Goal: Task Accomplishment & Management: Manage account settings

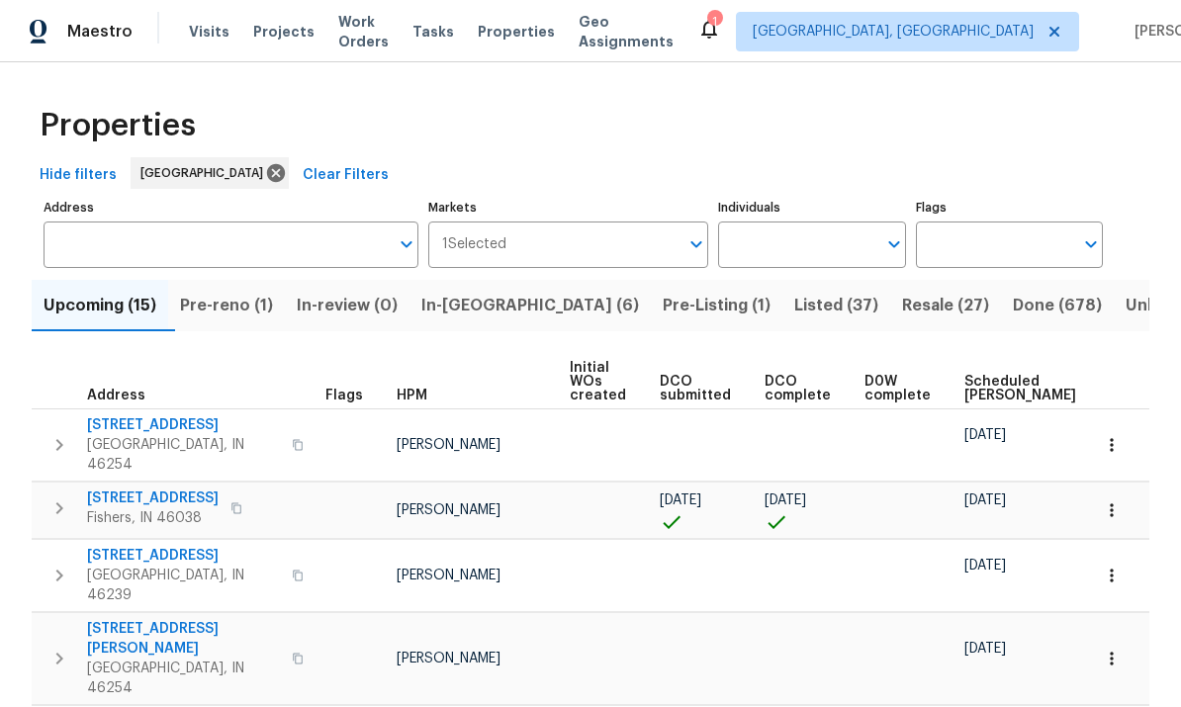
click at [207, 28] on span "Visits" at bounding box center [209, 32] width 41 height 20
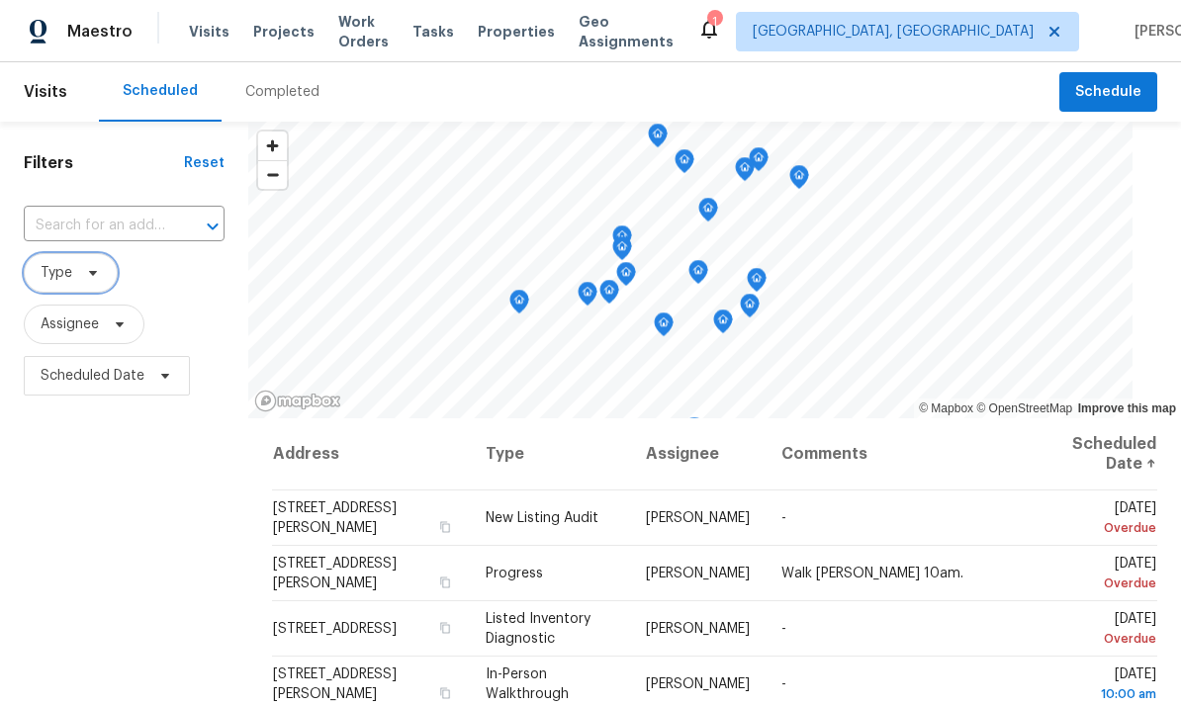
click at [65, 282] on span "Type" at bounding box center [57, 273] width 32 height 20
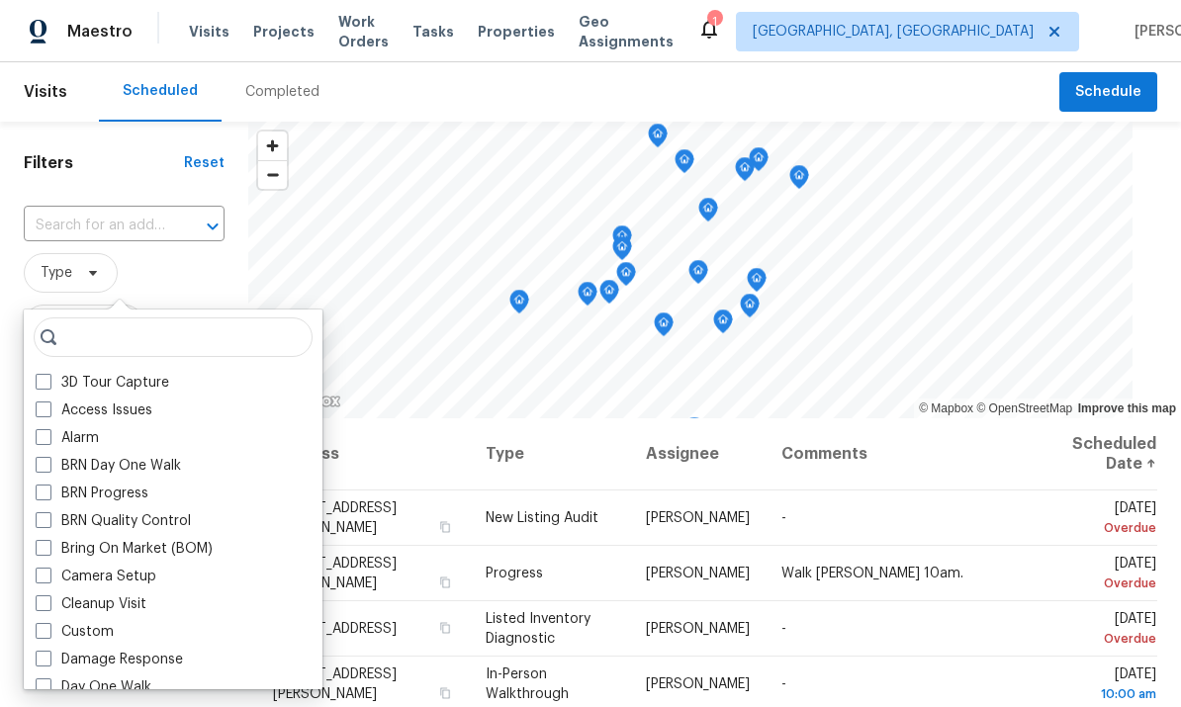
click at [44, 508] on div "BRN Quality Control" at bounding box center [173, 521] width 287 height 28
click at [127, 157] on h1 "Filters" at bounding box center [104, 163] width 160 height 20
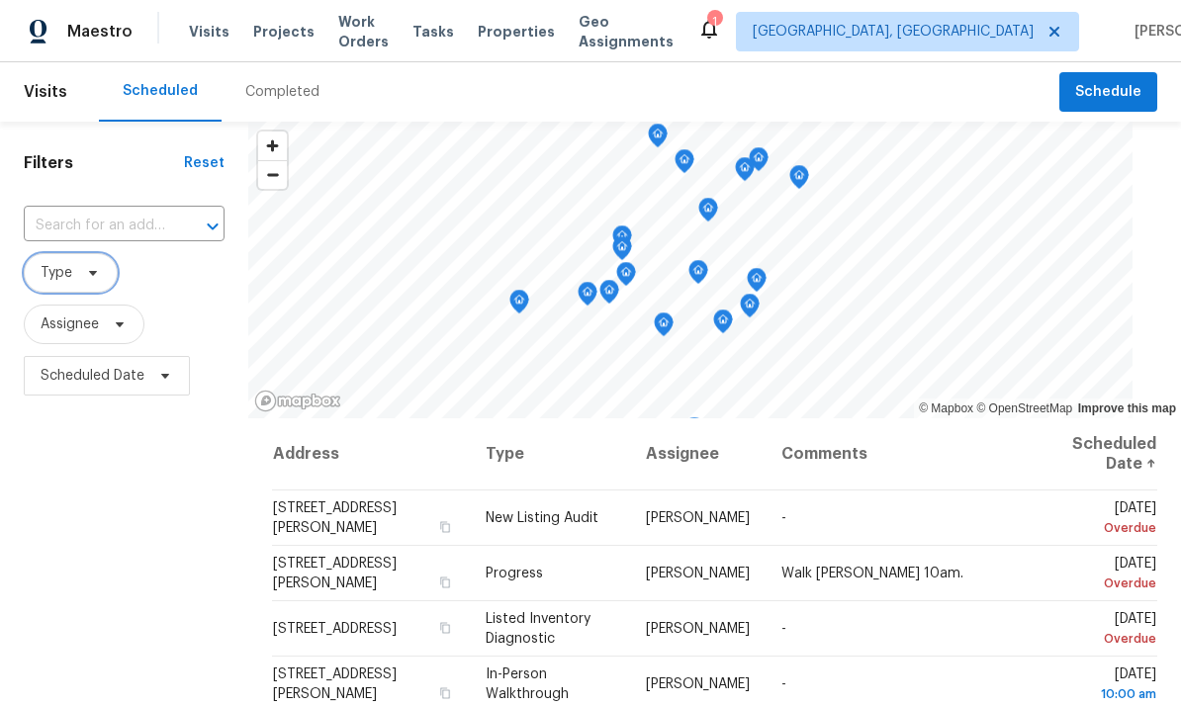
click at [48, 280] on span "Type" at bounding box center [57, 273] width 32 height 20
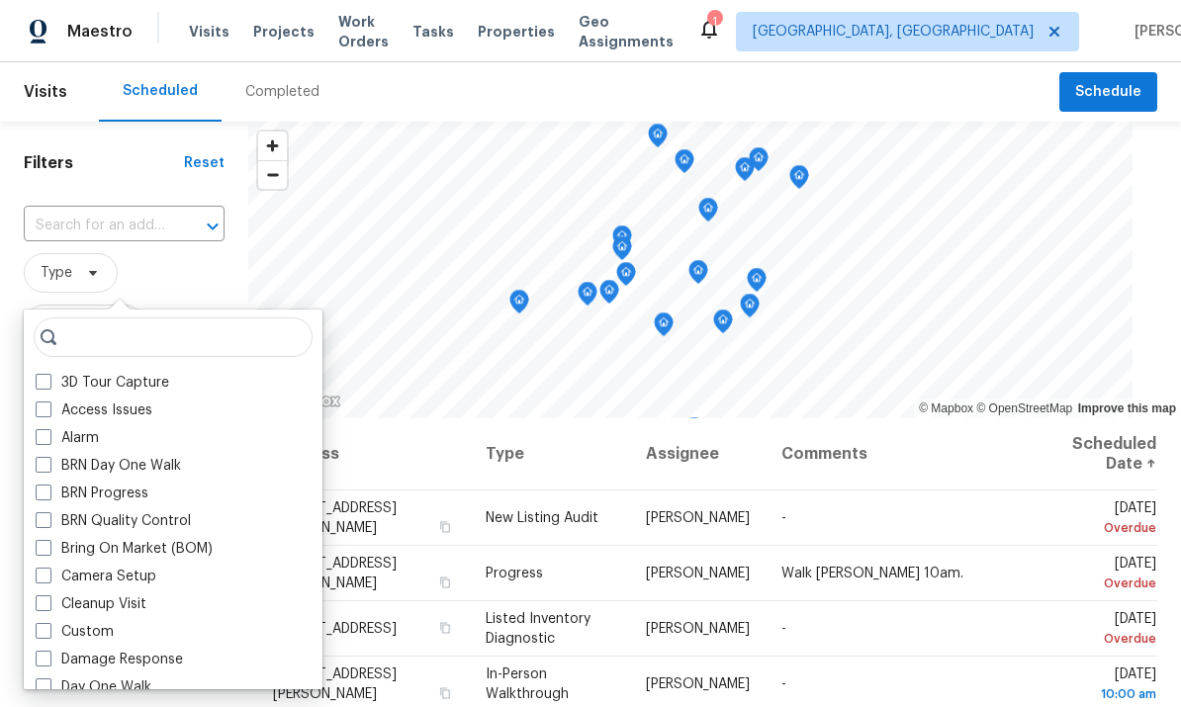
click at [36, 450] on div "Alarm" at bounding box center [173, 438] width 287 height 28
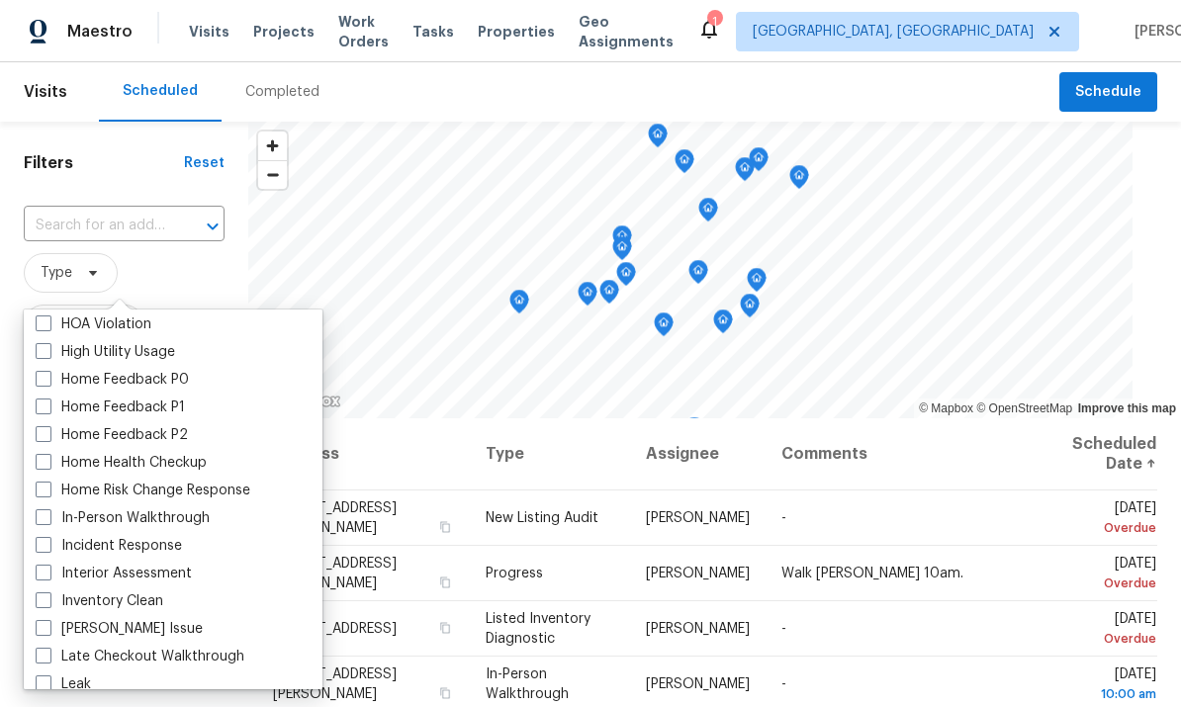
scroll to position [592, 0]
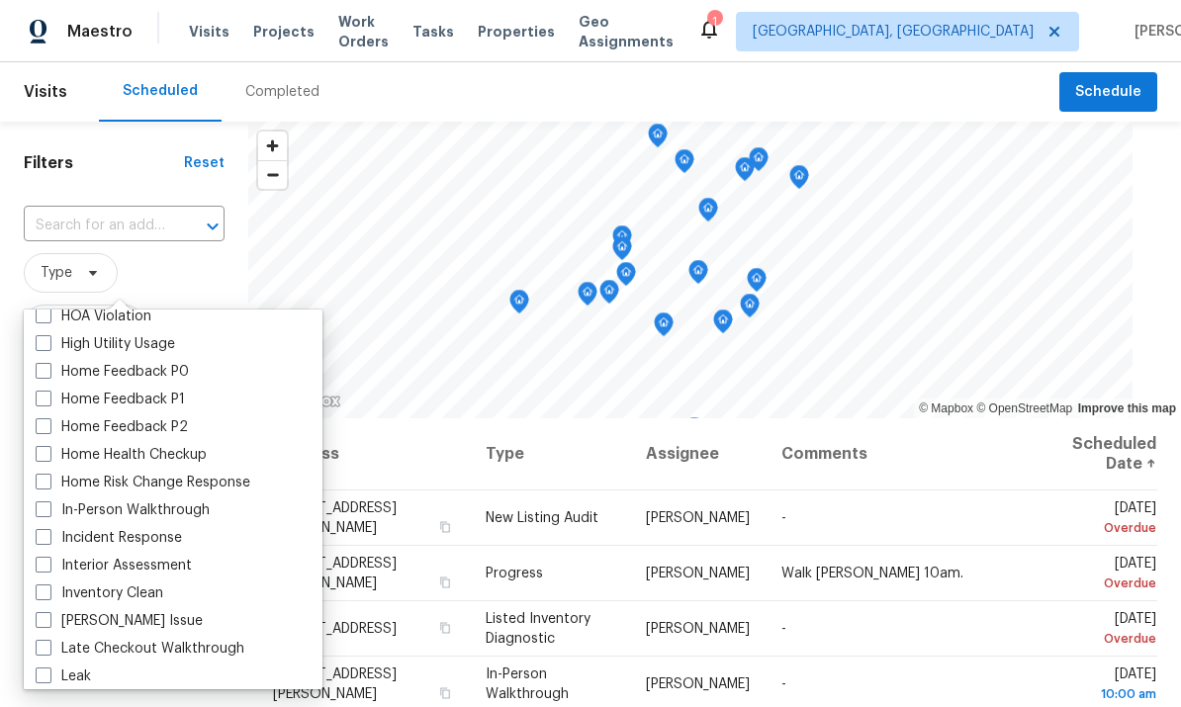
click at [42, 509] on span at bounding box center [44, 509] width 16 height 16
click at [42, 509] on input "In-Person Walkthrough" at bounding box center [42, 507] width 13 height 13
checkbox input "true"
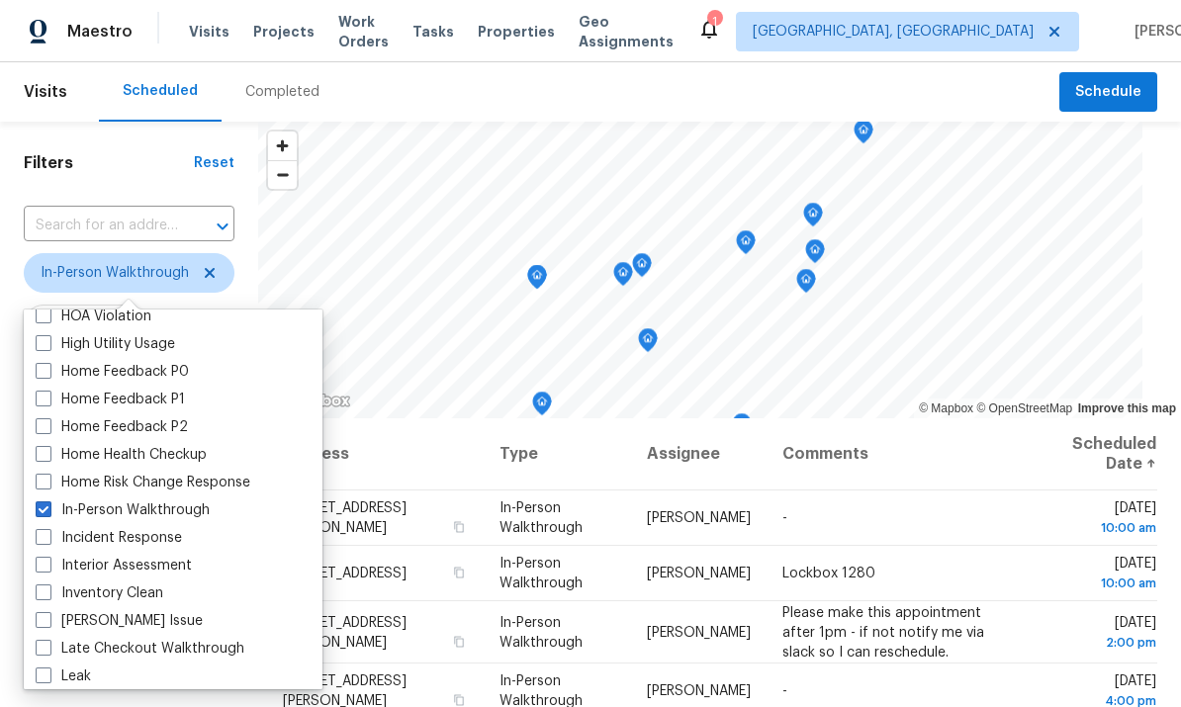
click at [1005, 456] on th "Comments" at bounding box center [898, 454] width 263 height 72
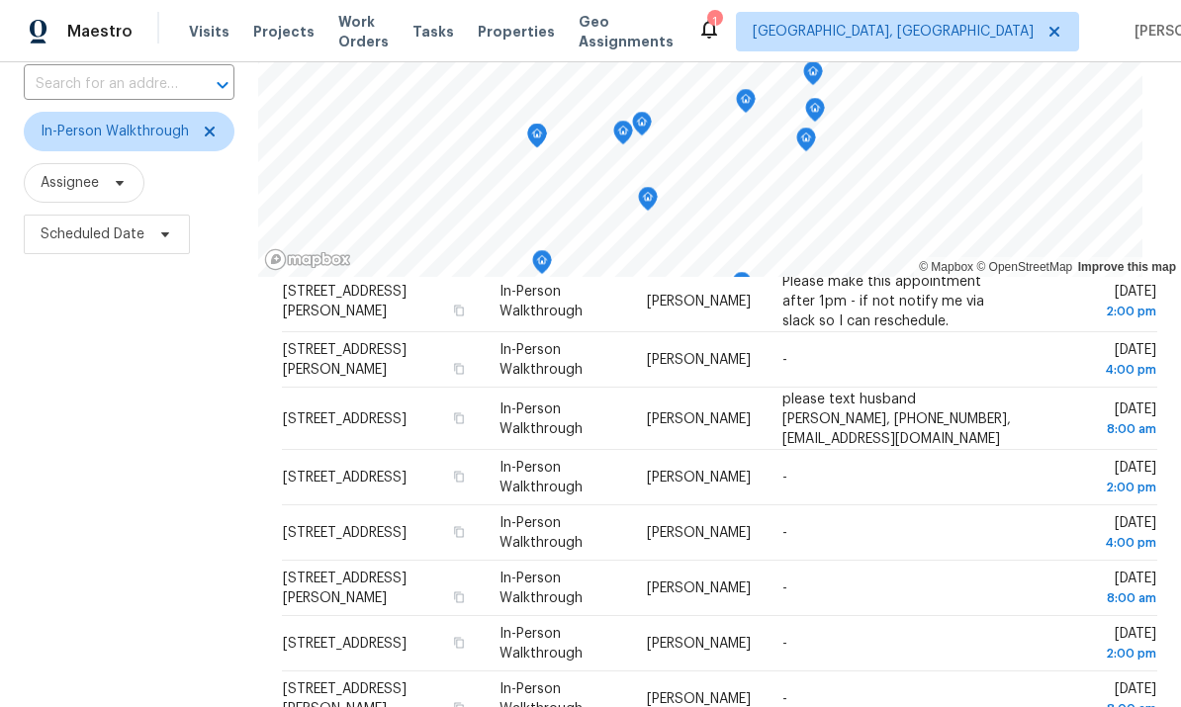
scroll to position [150, 0]
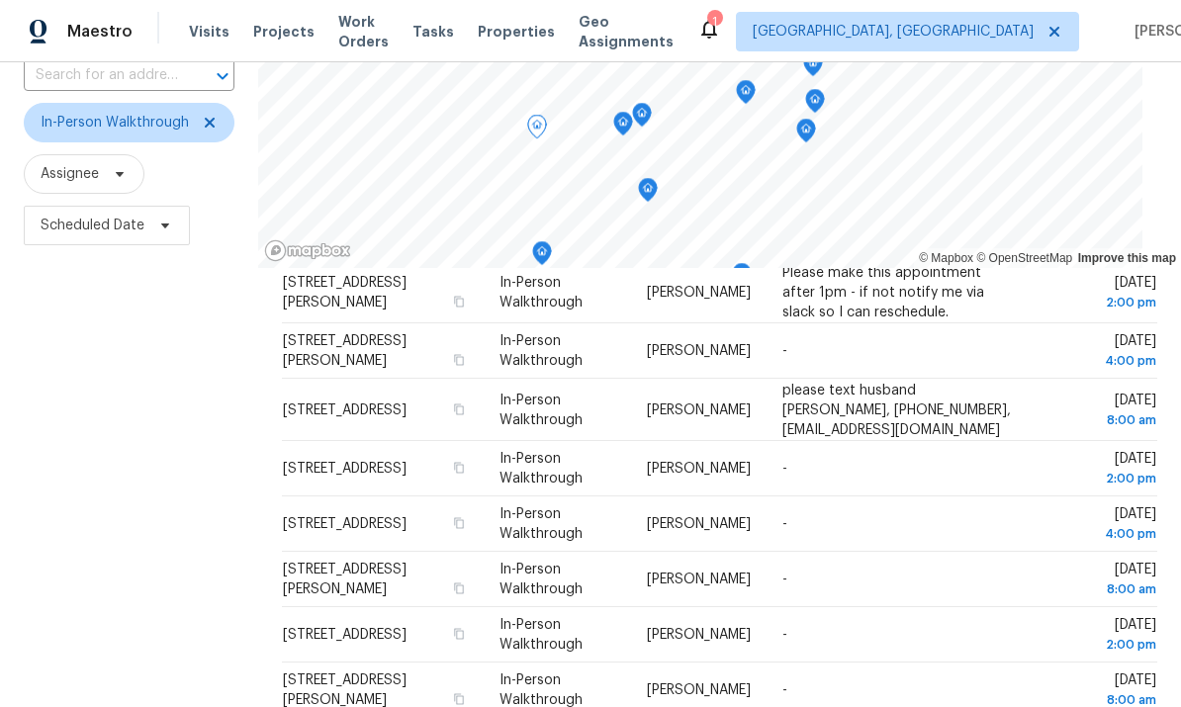
click at [0, 0] on icon at bounding box center [0, 0] width 0 height 0
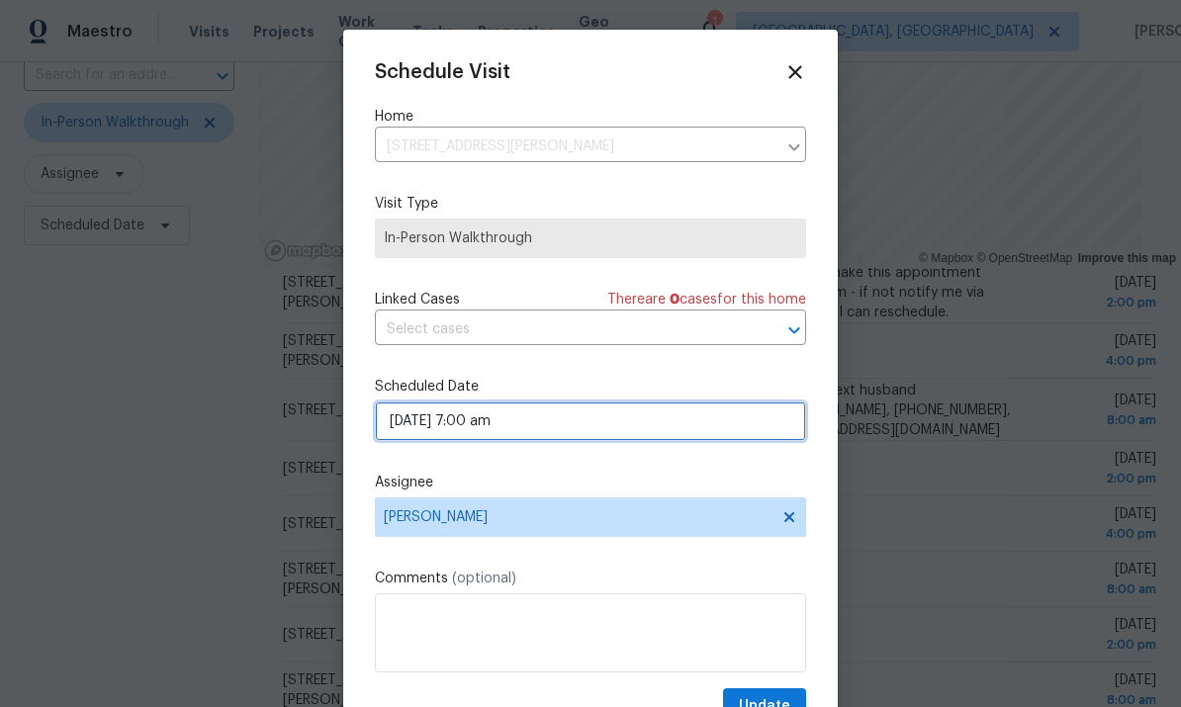
click at [441, 423] on input "08/18/2025 7:00 am" at bounding box center [590, 422] width 431 height 40
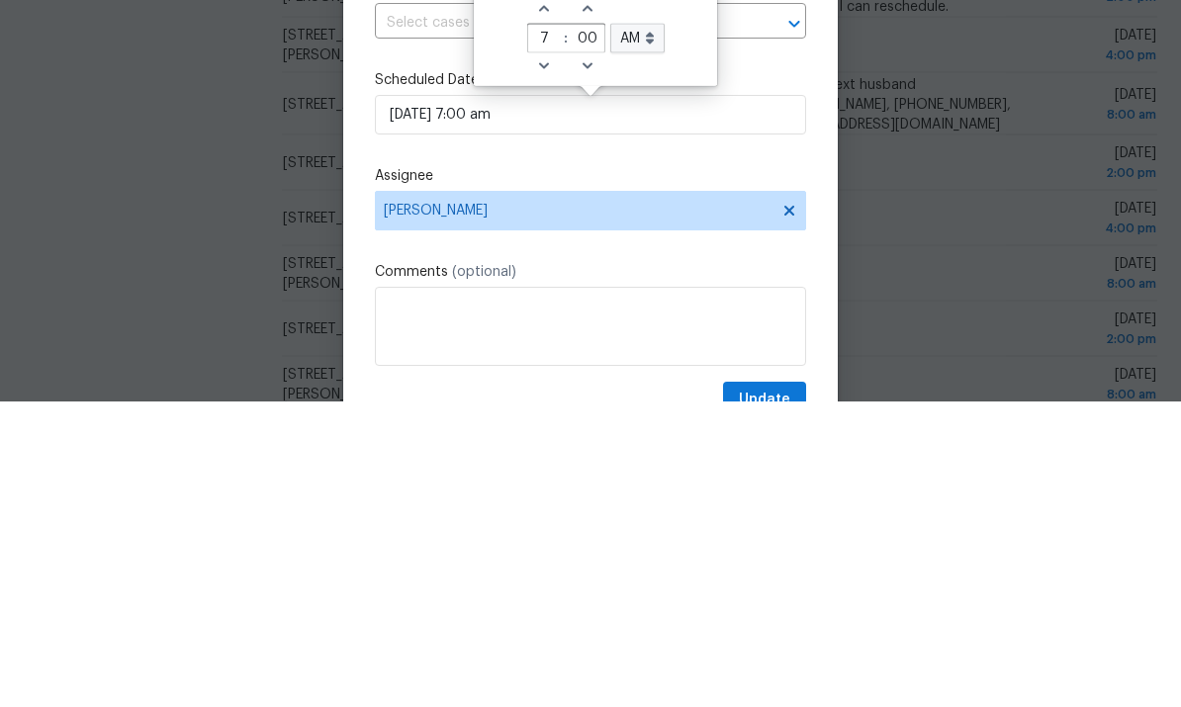
scroll to position [74, 0]
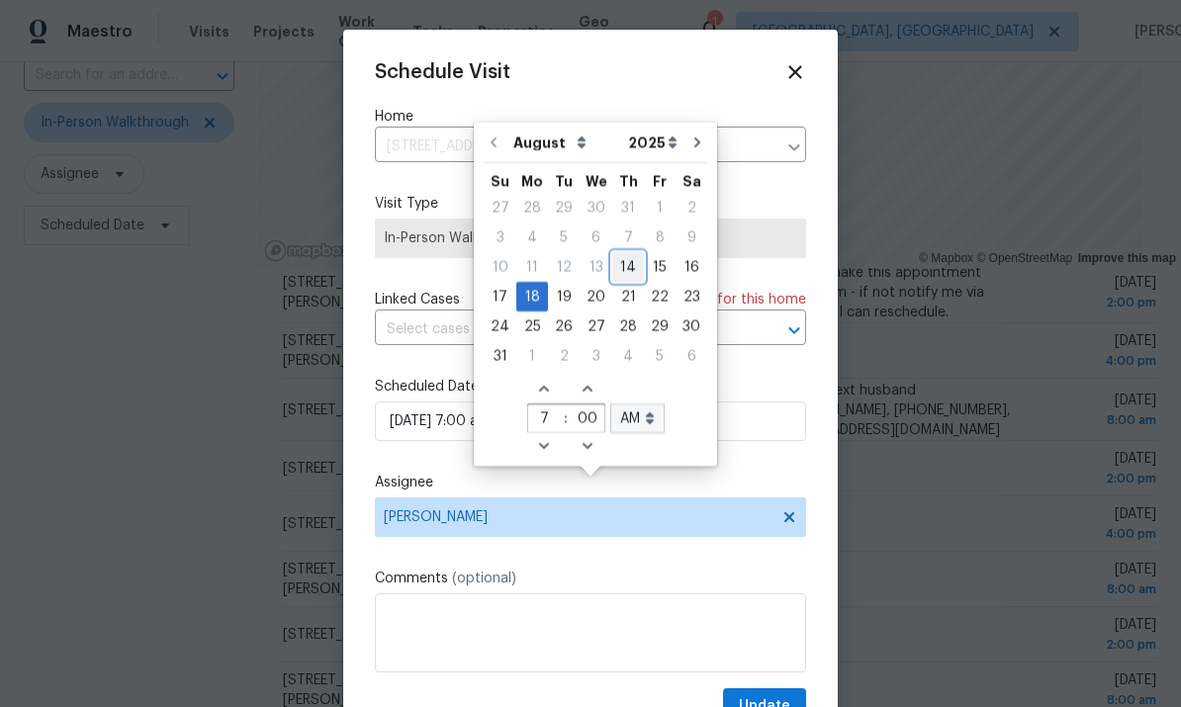
click at [622, 253] on div "14" at bounding box center [628, 267] width 32 height 28
type input "08/14/2025 7:00 am"
type input "11"
type input "32"
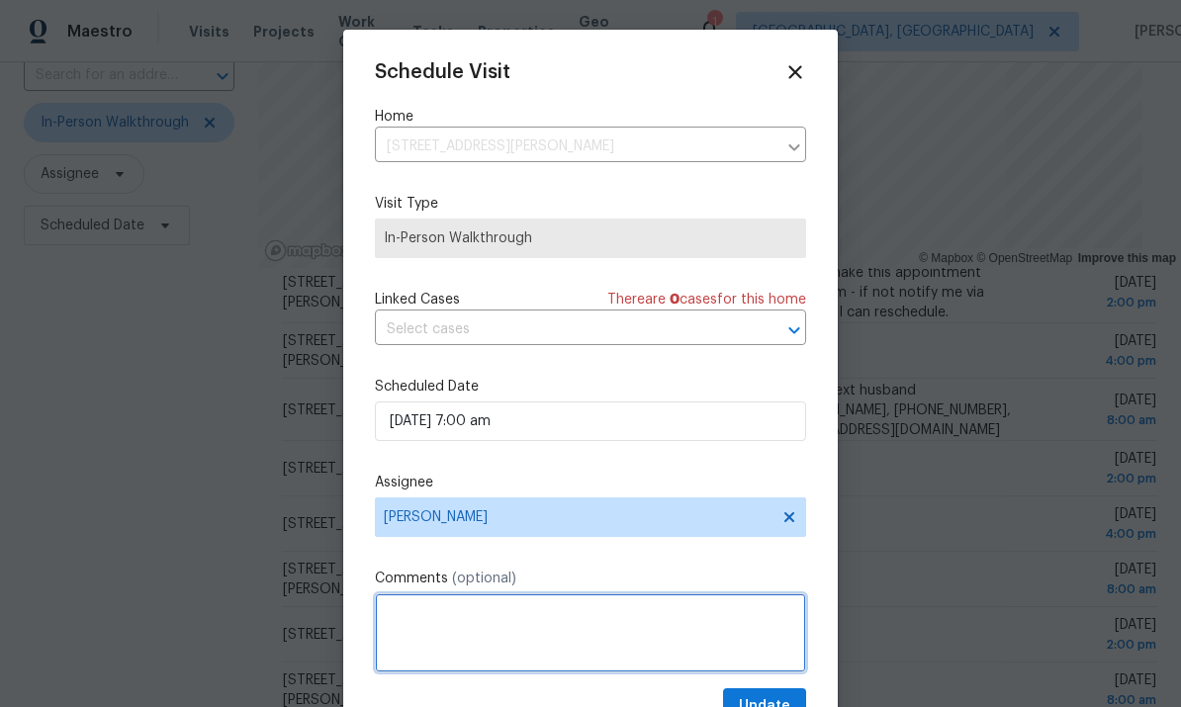
click at [413, 618] on textarea at bounding box center [590, 632] width 431 height 79
type textarea "Rescheduled for today"
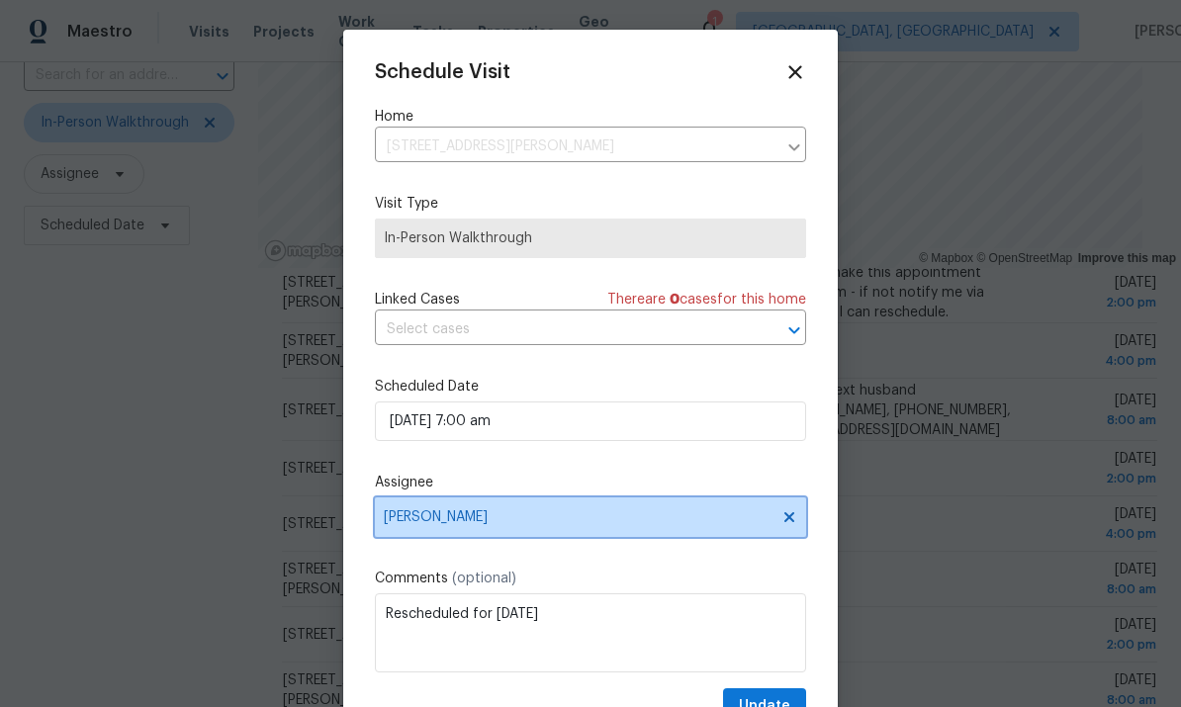
click at [424, 520] on span "[PERSON_NAME]" at bounding box center [578, 517] width 388 height 16
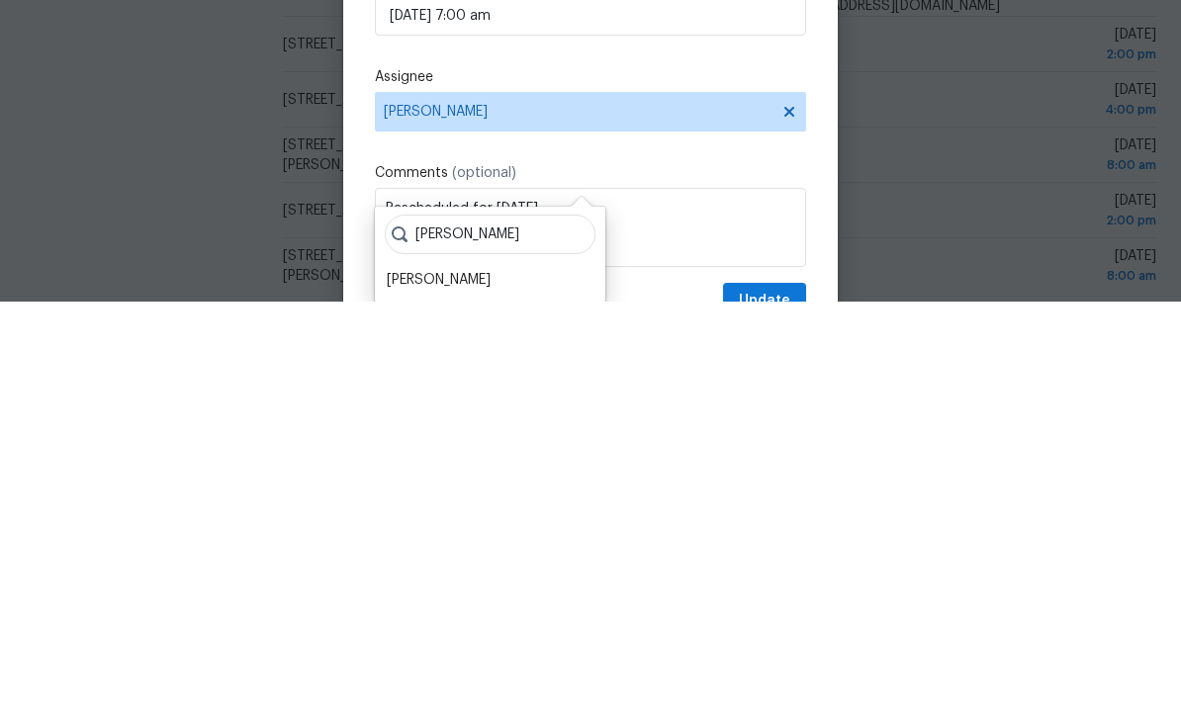
type input "Dodd"
click at [420, 676] on div "Dodd Drayer" at bounding box center [439, 686] width 104 height 20
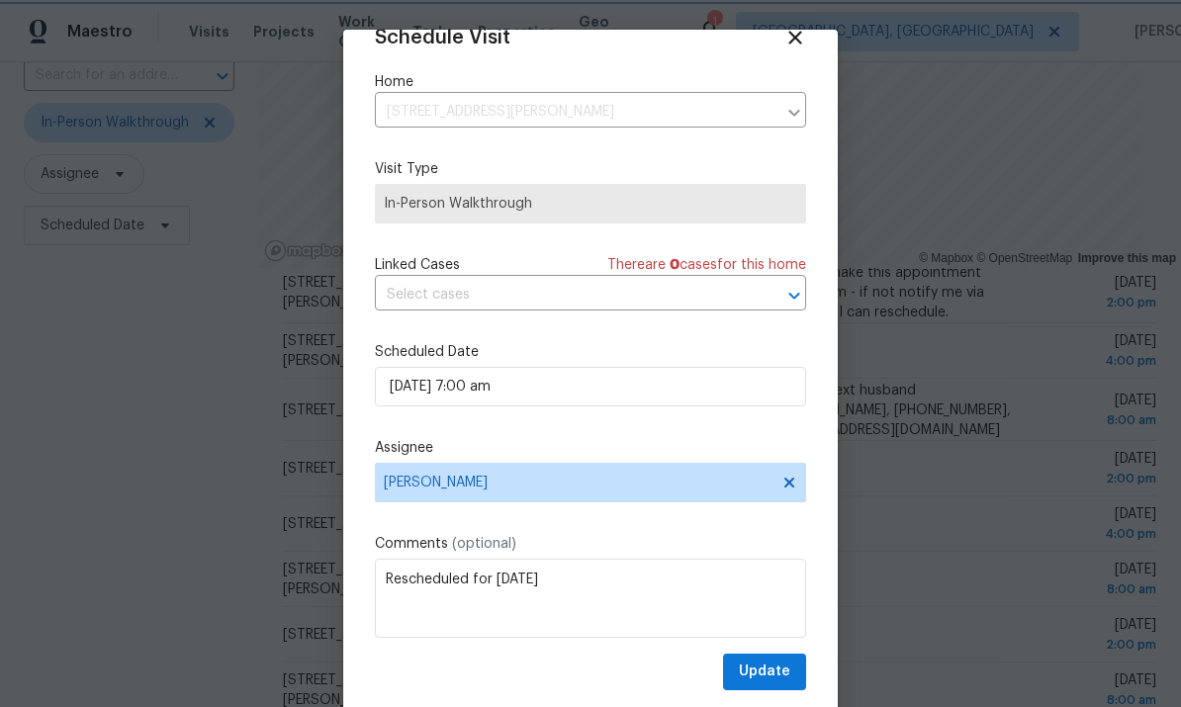
scroll to position [39, 0]
click at [762, 669] on span "Update" at bounding box center [764, 672] width 51 height 25
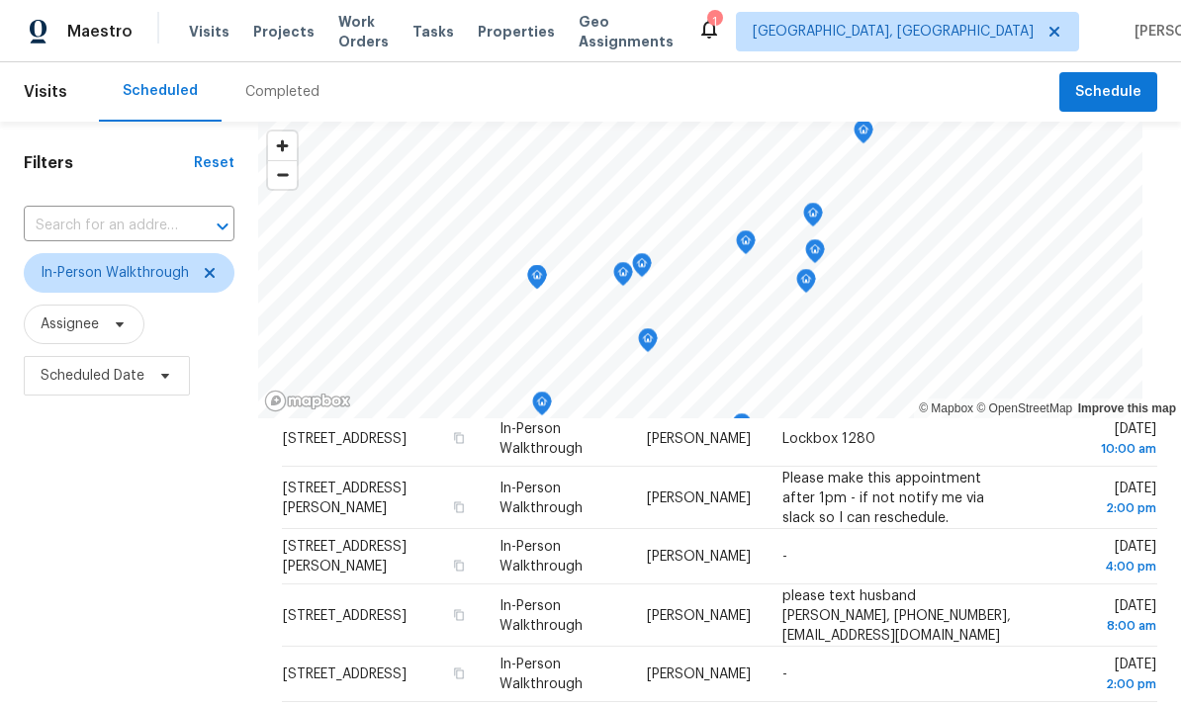
scroll to position [0, 0]
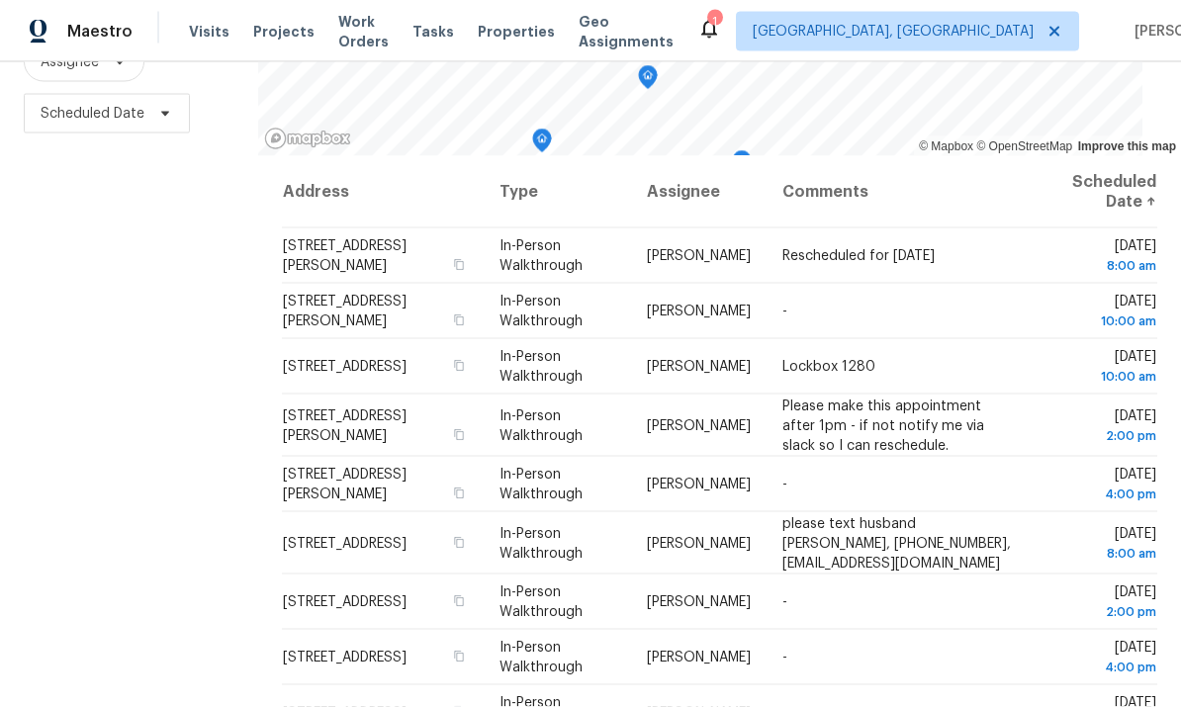
scroll to position [74, 0]
click at [465, 488] on icon "button" at bounding box center [459, 494] width 12 height 12
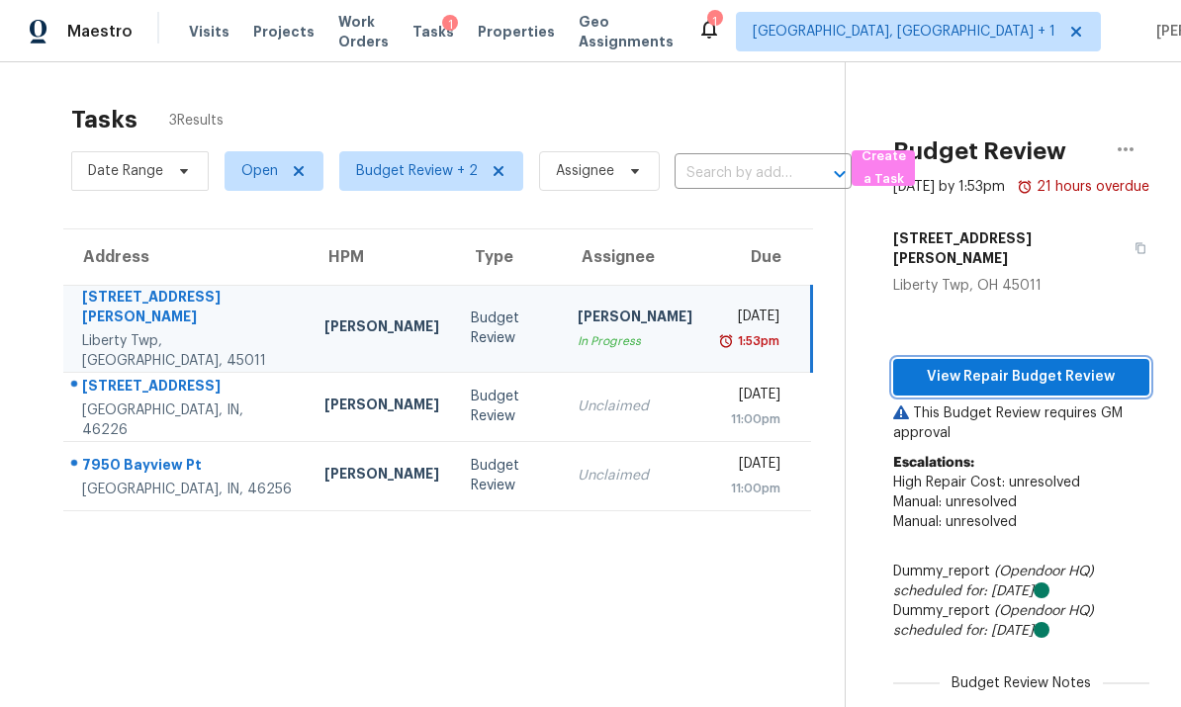
click at [1017, 368] on span "View Repair Budget Review" at bounding box center [1021, 377] width 225 height 25
